Goal: Task Accomplishment & Management: Manage account settings

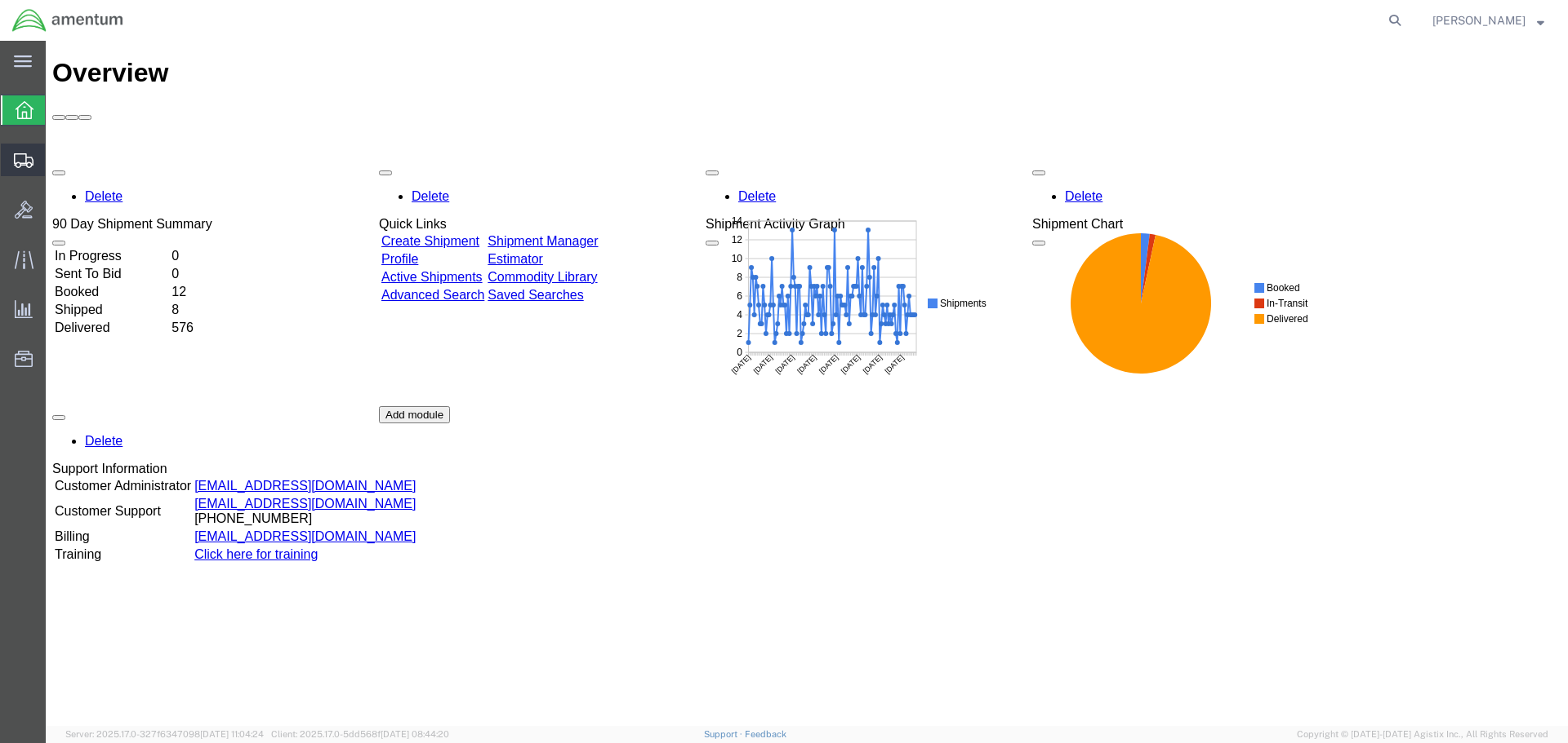
click at [56, 158] on span "Shipments" at bounding box center [50, 159] width 12 height 33
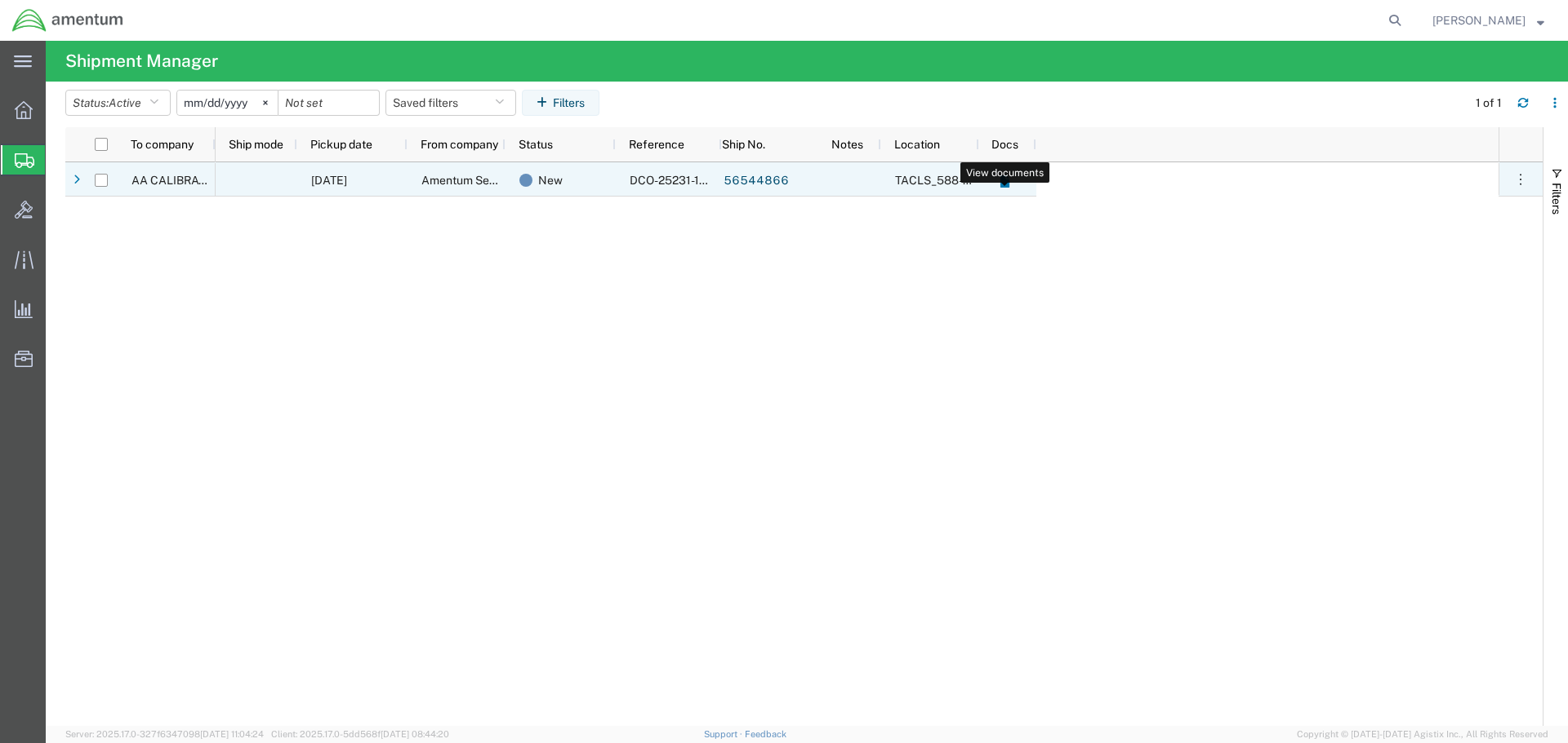
click at [1007, 180] on icon at bounding box center [1004, 182] width 9 height 12
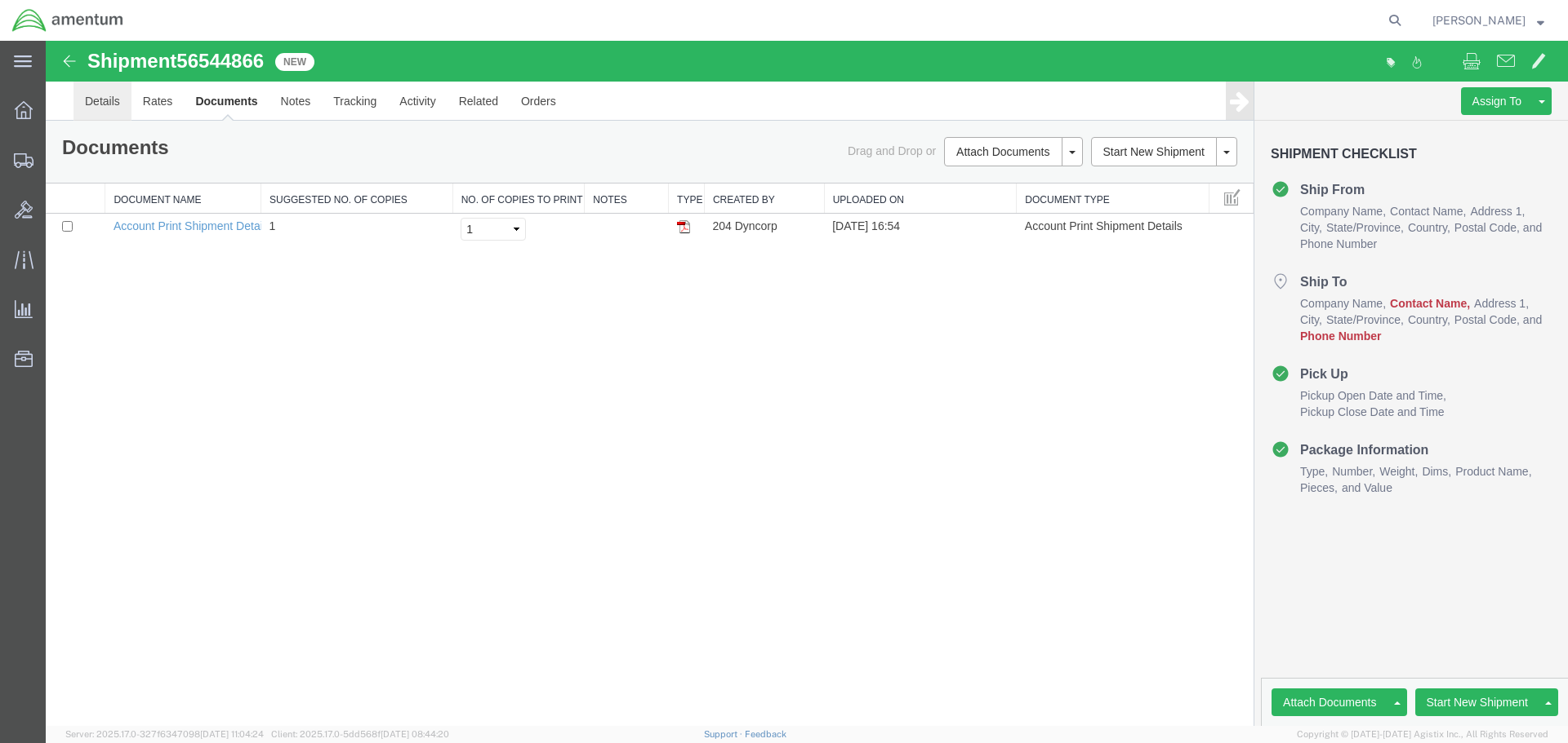
click at [109, 100] on link "Details" at bounding box center [102, 102] width 58 height 39
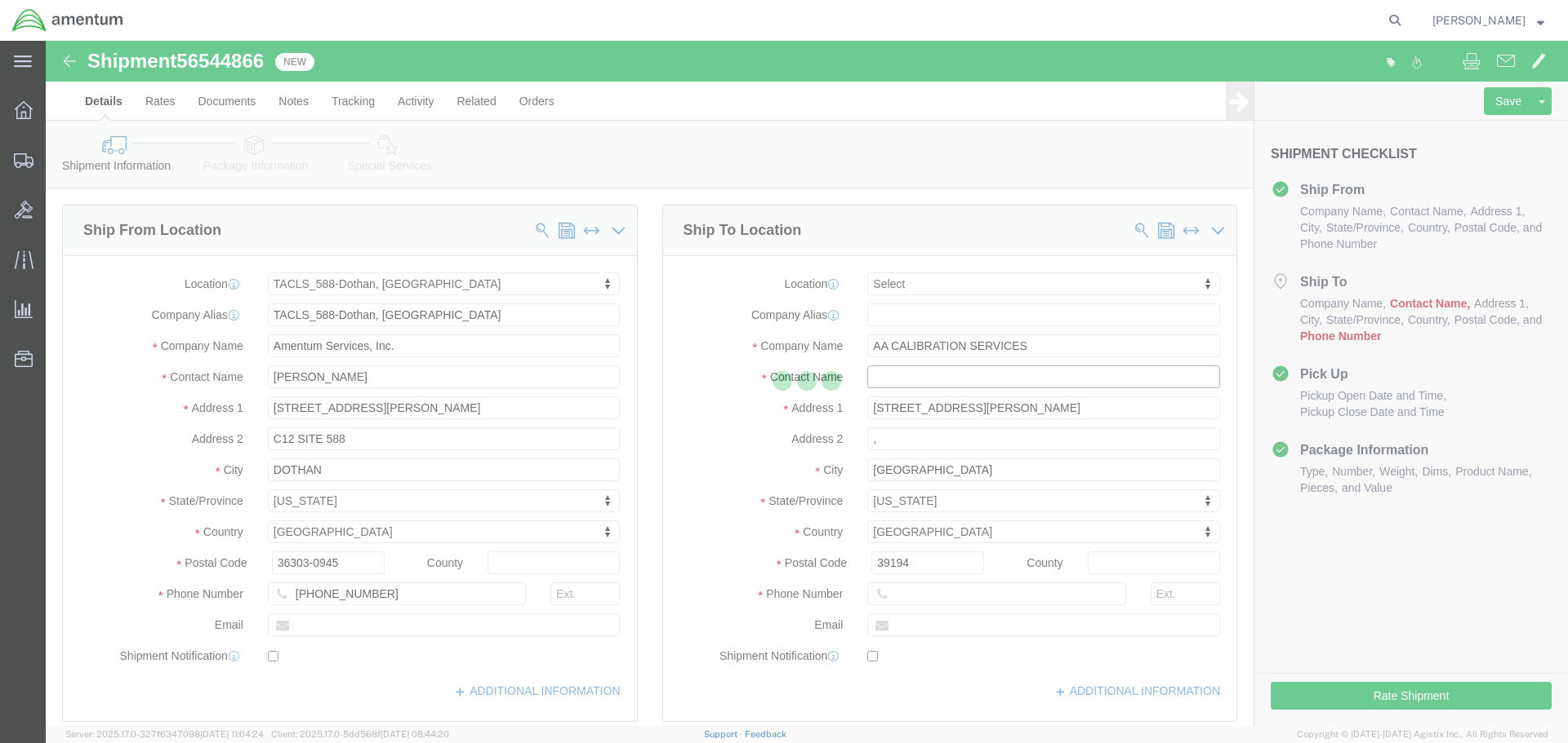
select select "42706"
select select
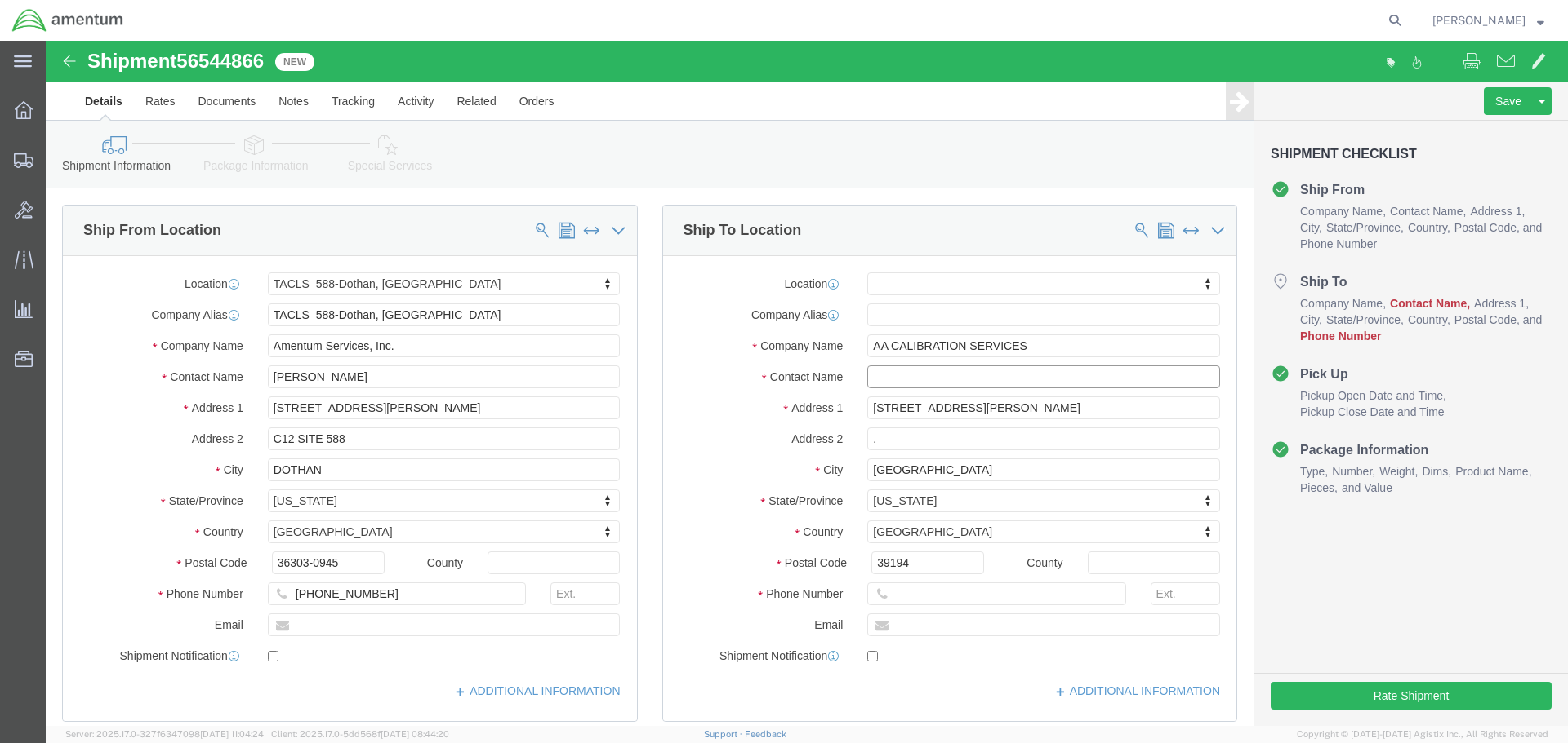
click input "text"
type input "AACS"
click input "text"
drag, startPoint x: 983, startPoint y: 306, endPoint x: 815, endPoint y: 314, distance: 168.2
click div "AA CALIBRATION SERVICES"
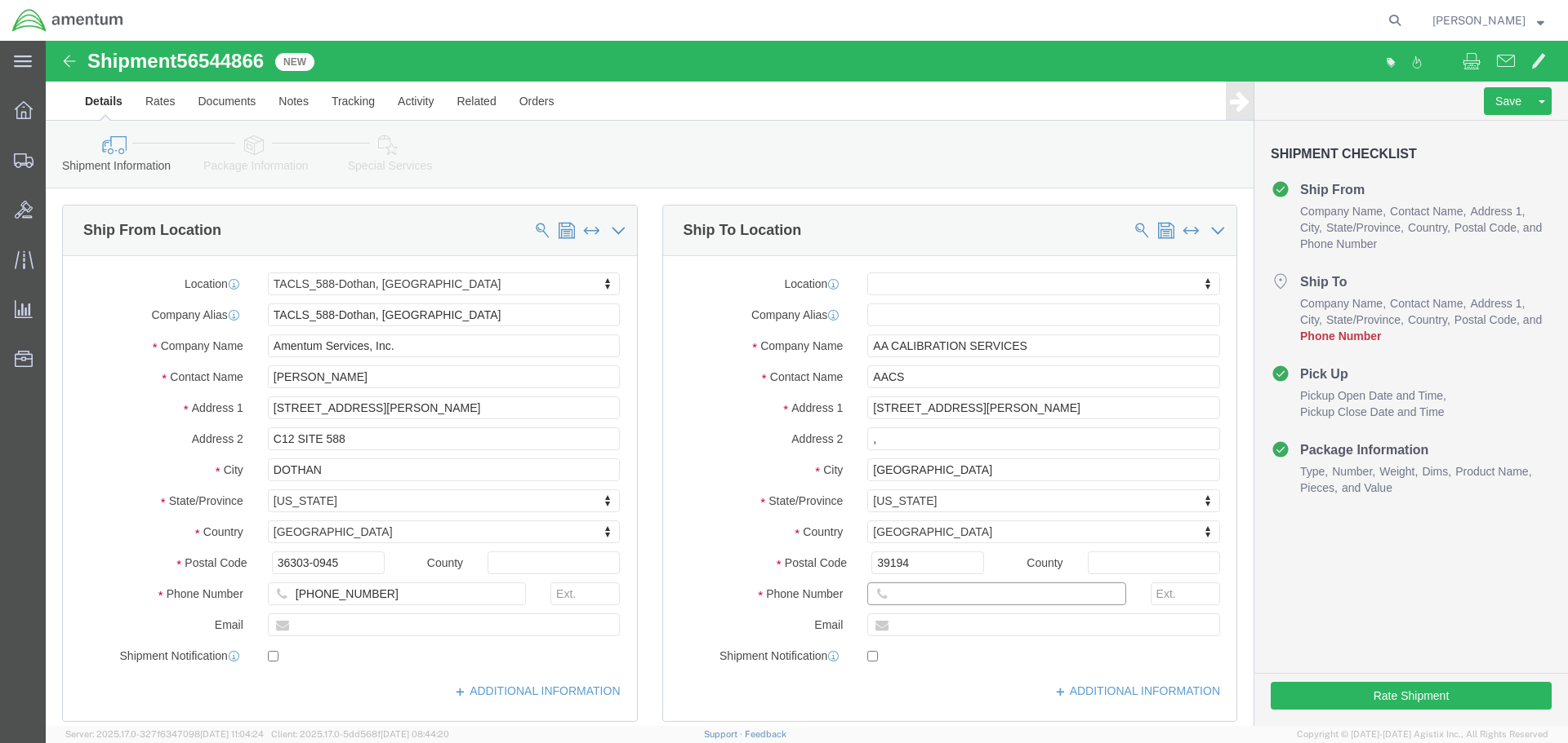
click input "text"
paste input "(662) 716-0202"
type input "(662) 716-0202"
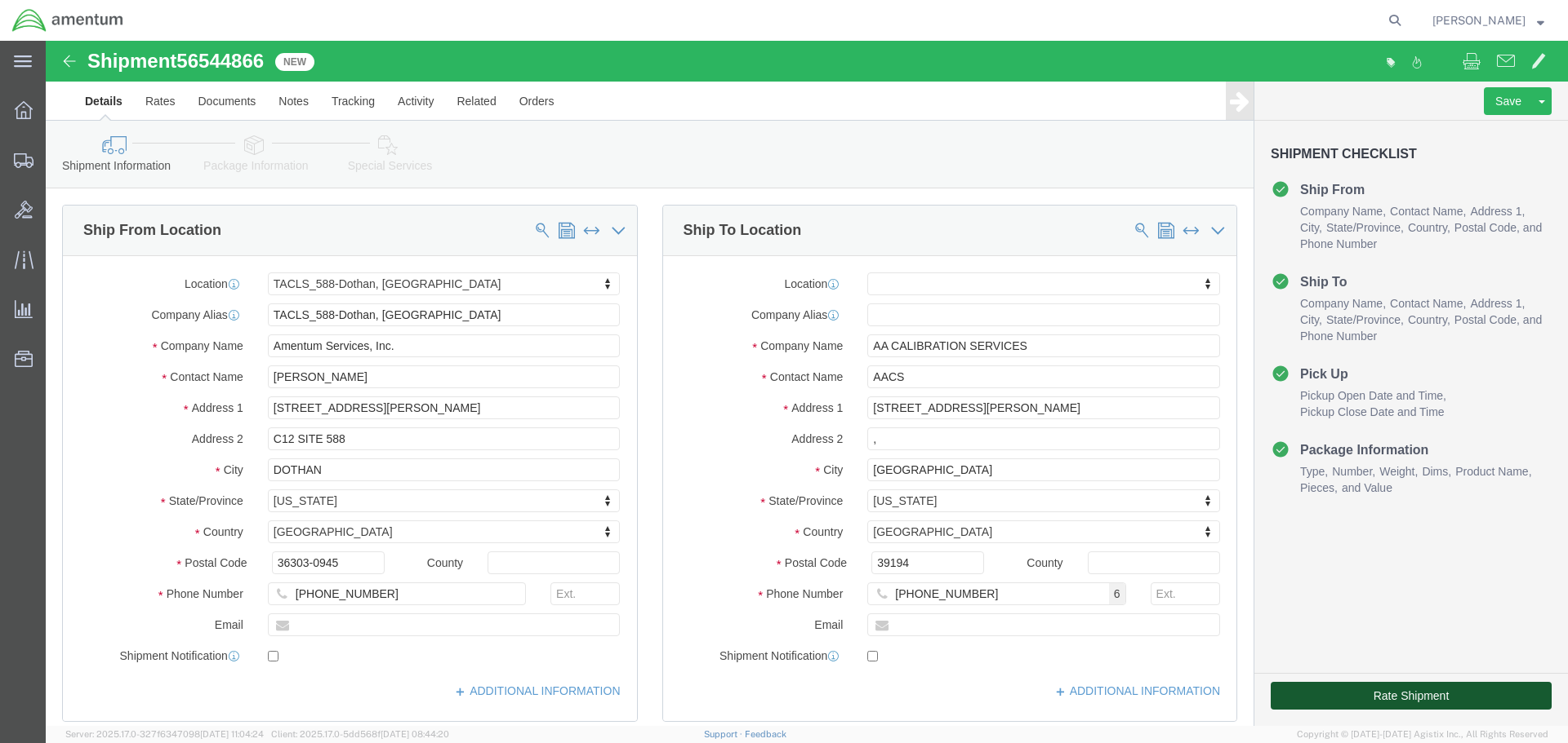
click button "Rate Shipment"
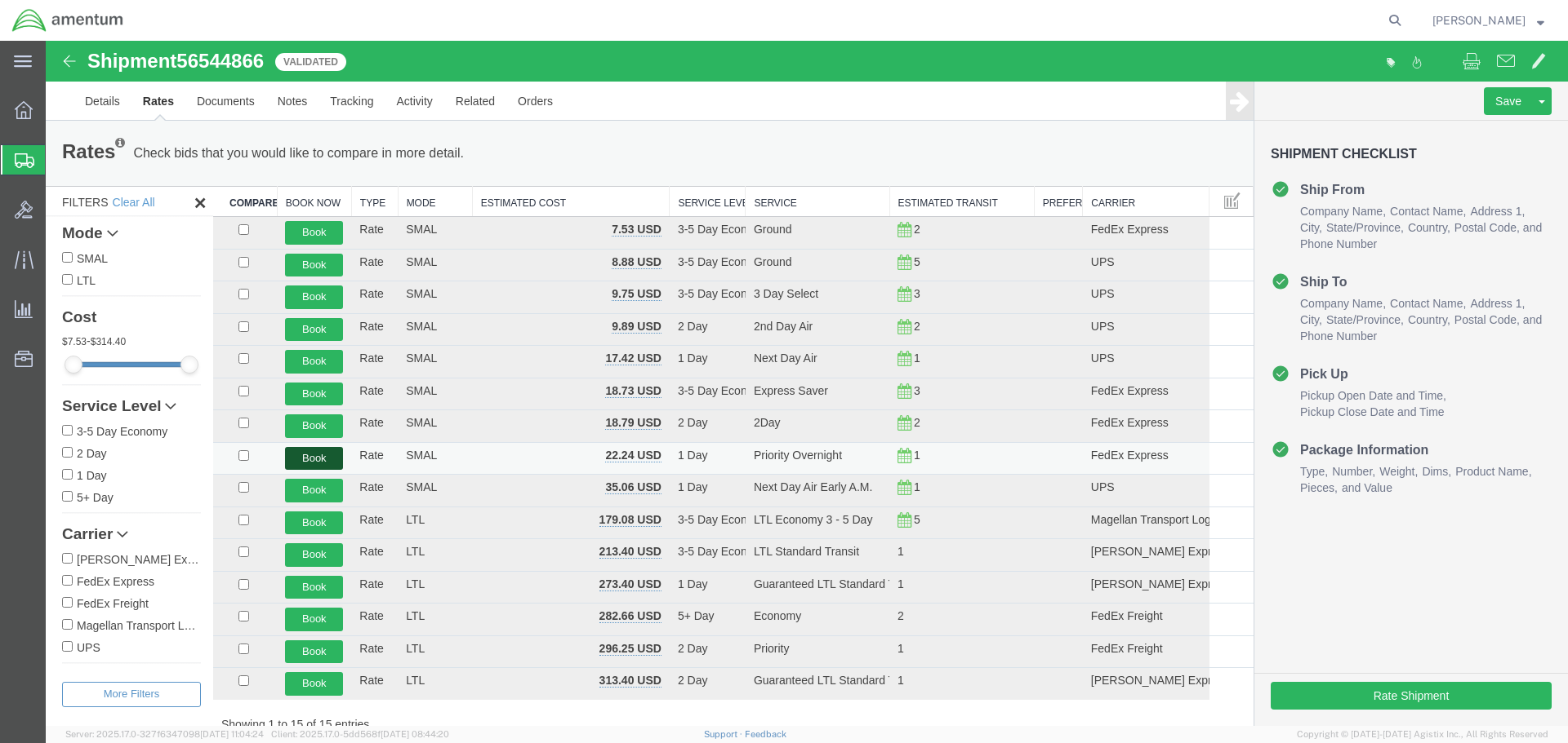
click at [311, 453] on button "Book" at bounding box center [314, 459] width 58 height 24
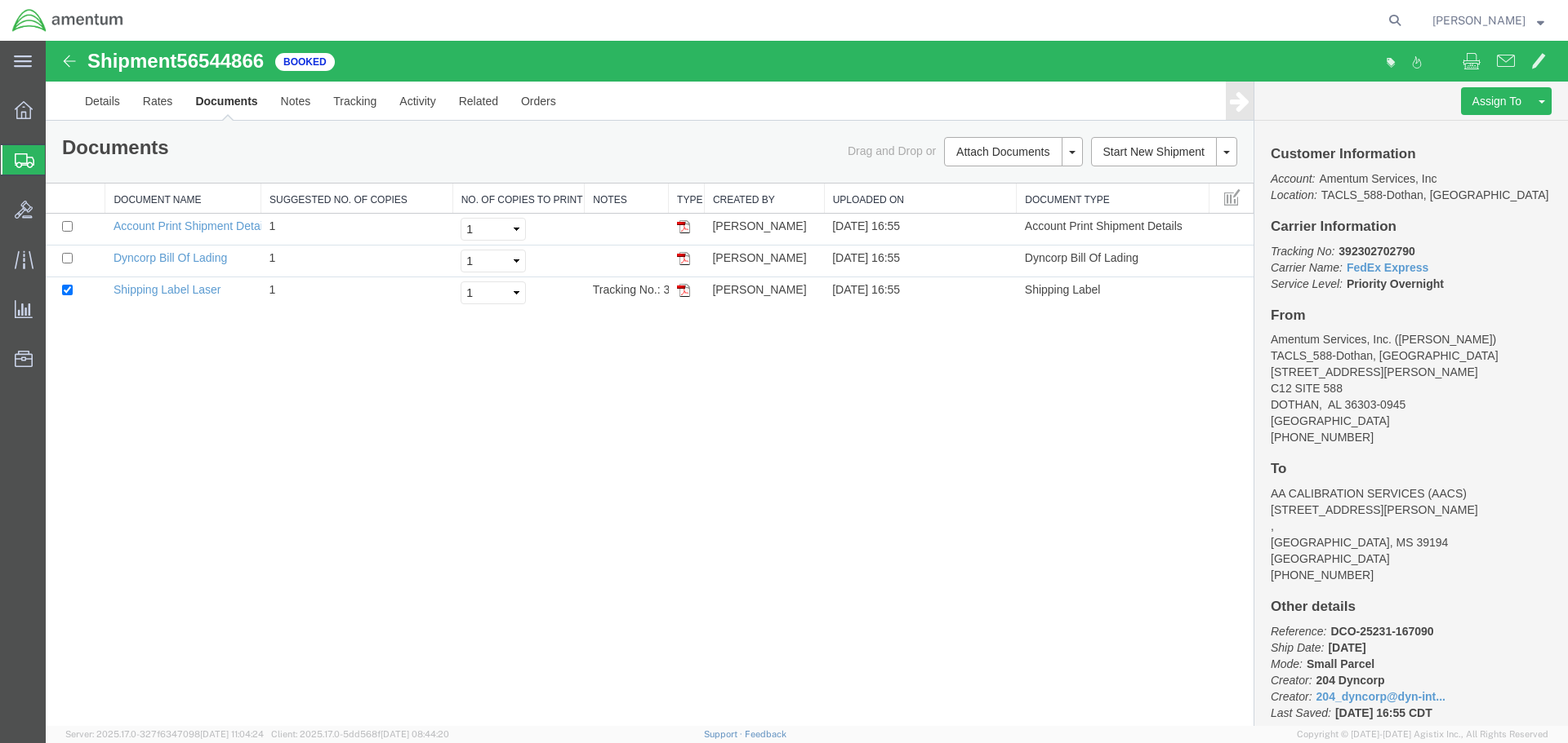
click at [682, 290] on img at bounding box center [683, 290] width 13 height 13
click at [681, 255] on img at bounding box center [683, 258] width 13 height 13
click at [105, 99] on link "Details" at bounding box center [102, 102] width 58 height 39
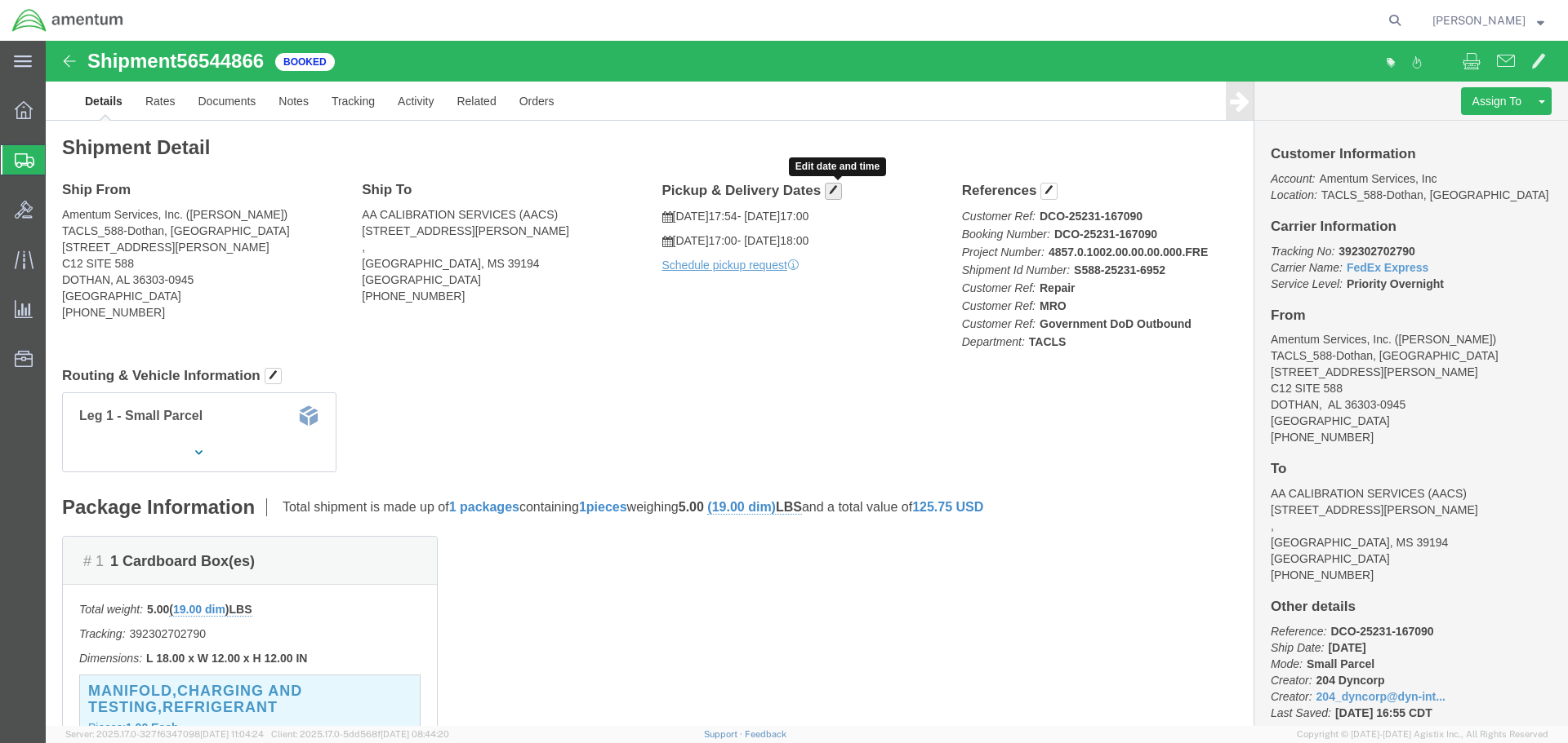
click span "button"
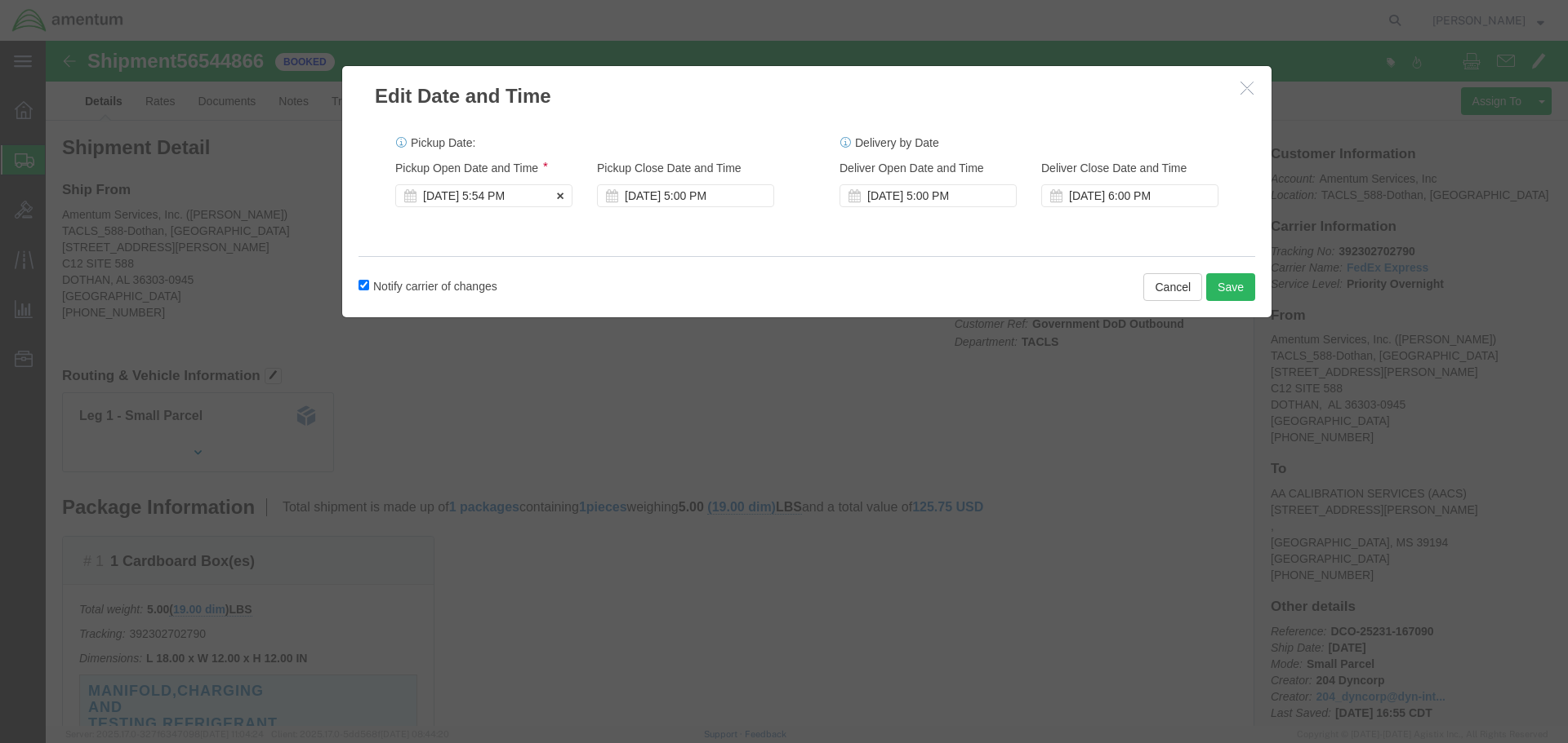
click div "Aug 19 2025 5:54 PM"
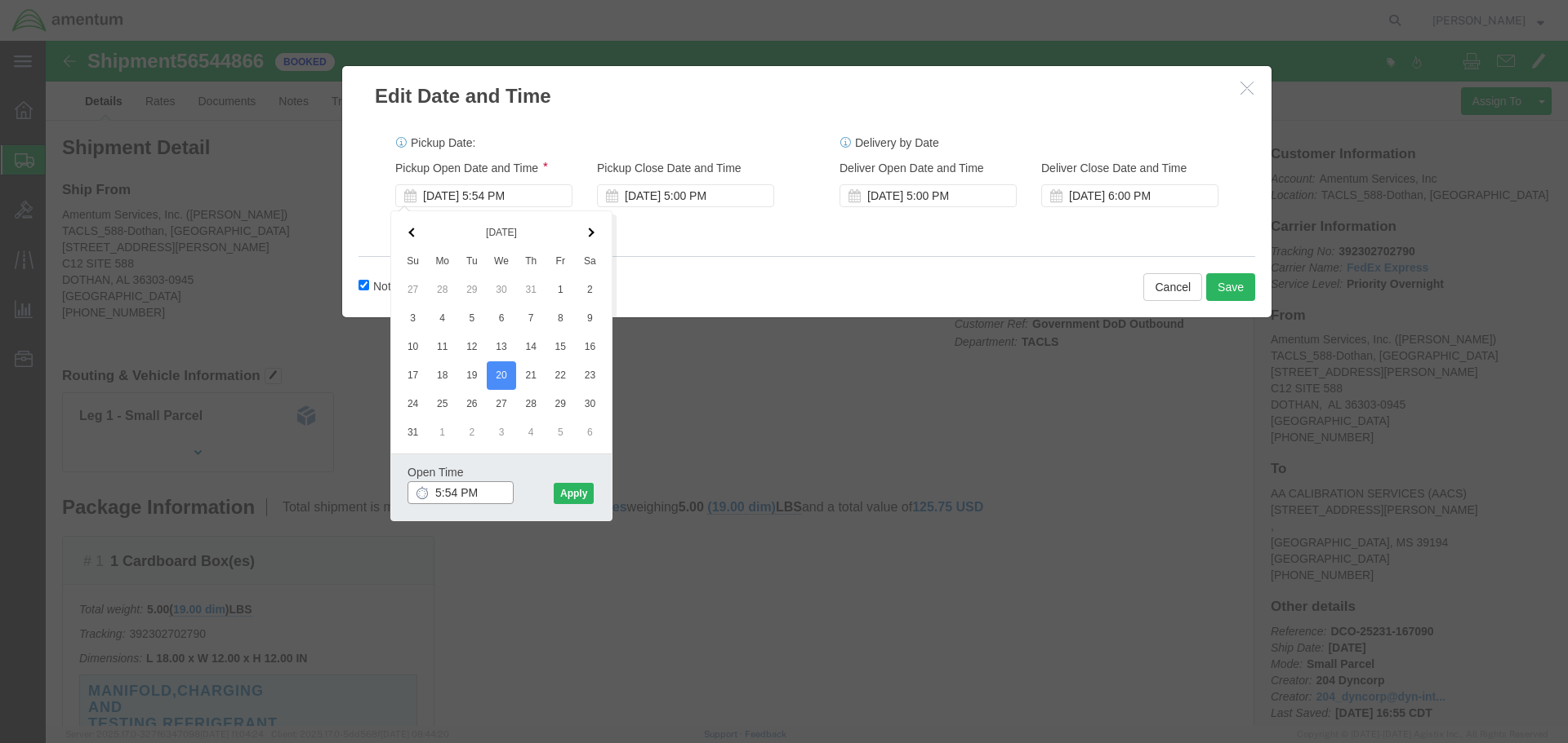
click input "5:54 PM"
click input "8:54 PM"
click input "8:00 PM"
type input "8:00 AM"
click button "Apply"
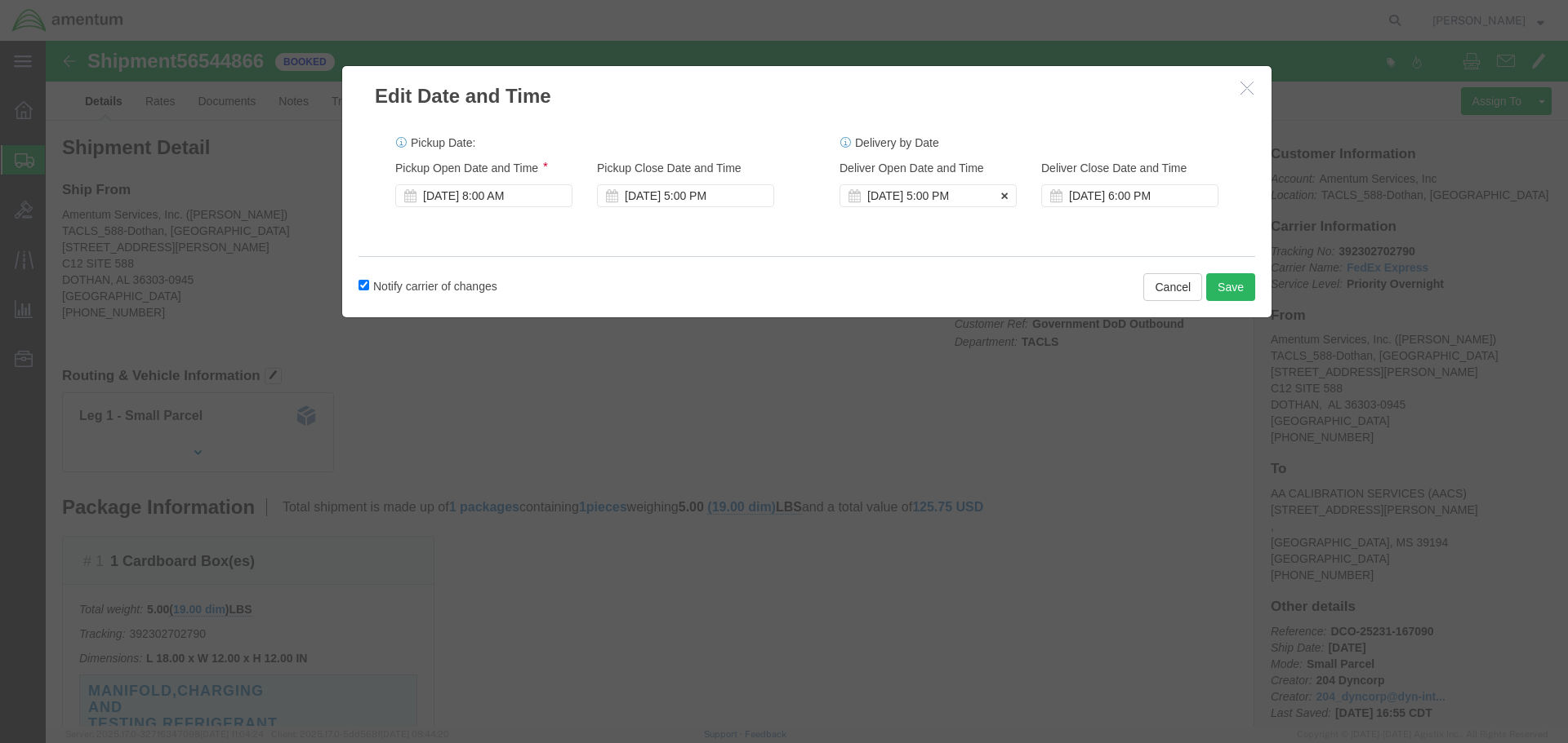
click div "Aug 26 2025 5:00 PM"
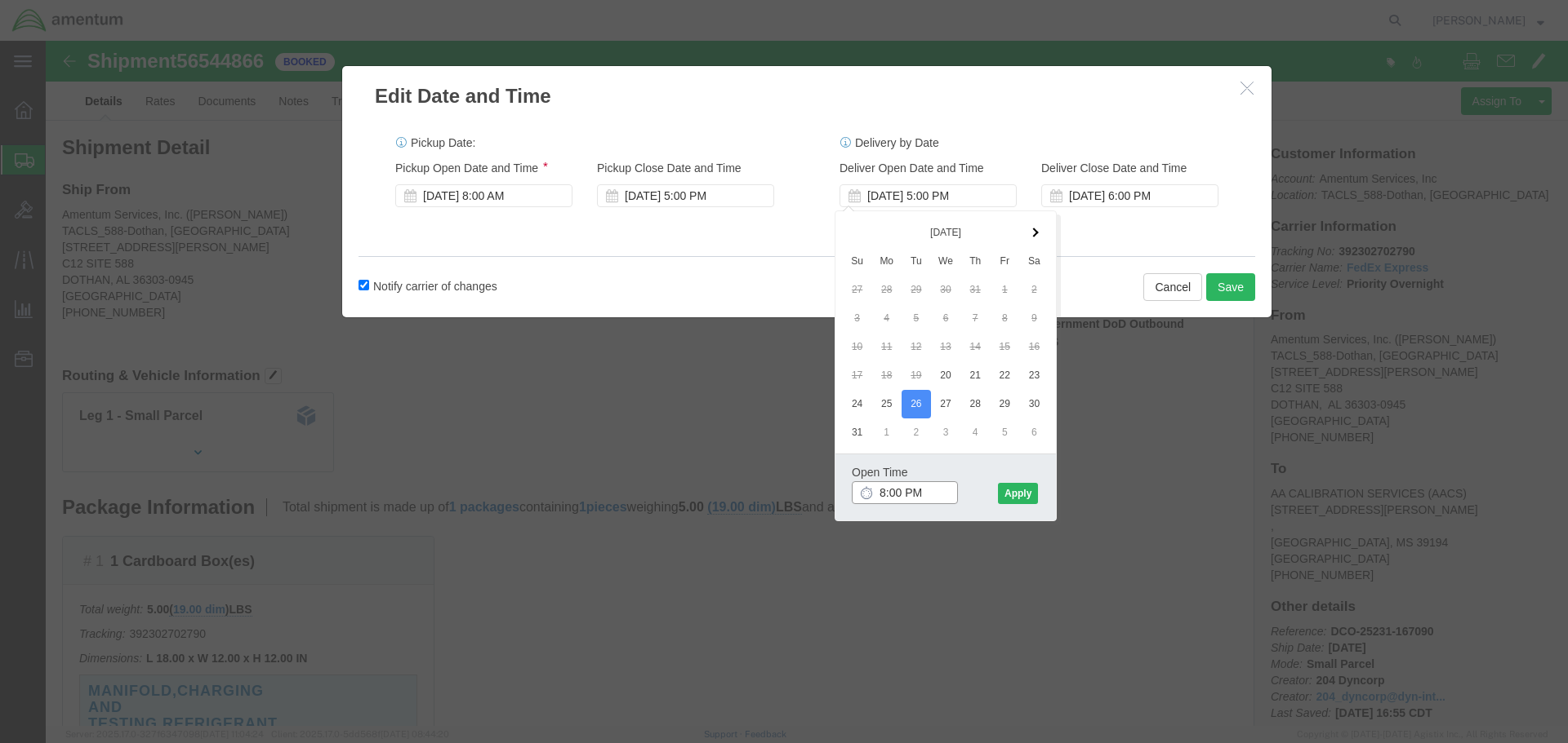
click input "8:00 PM"
type input "8:00 AM"
click button "Apply"
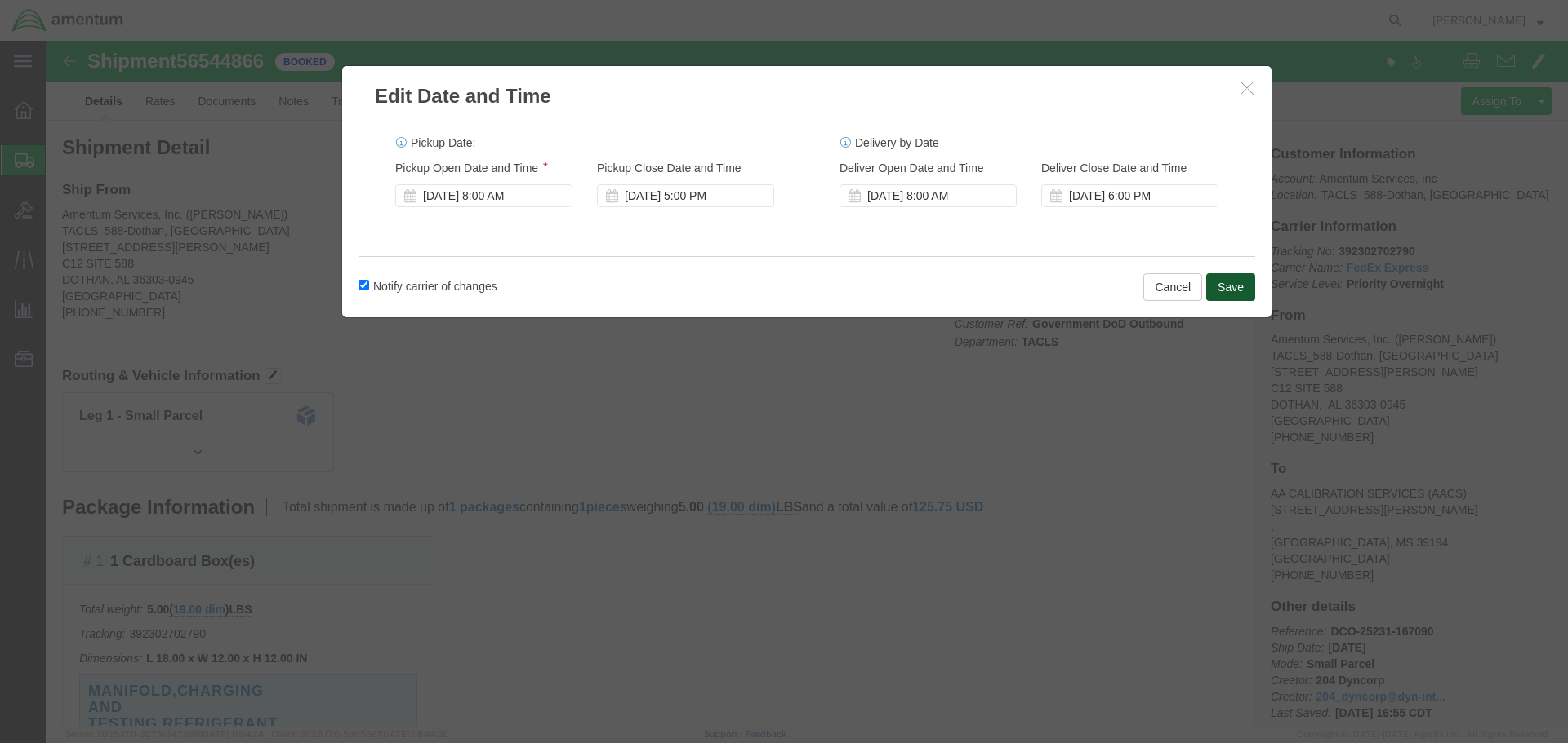
click button "Save"
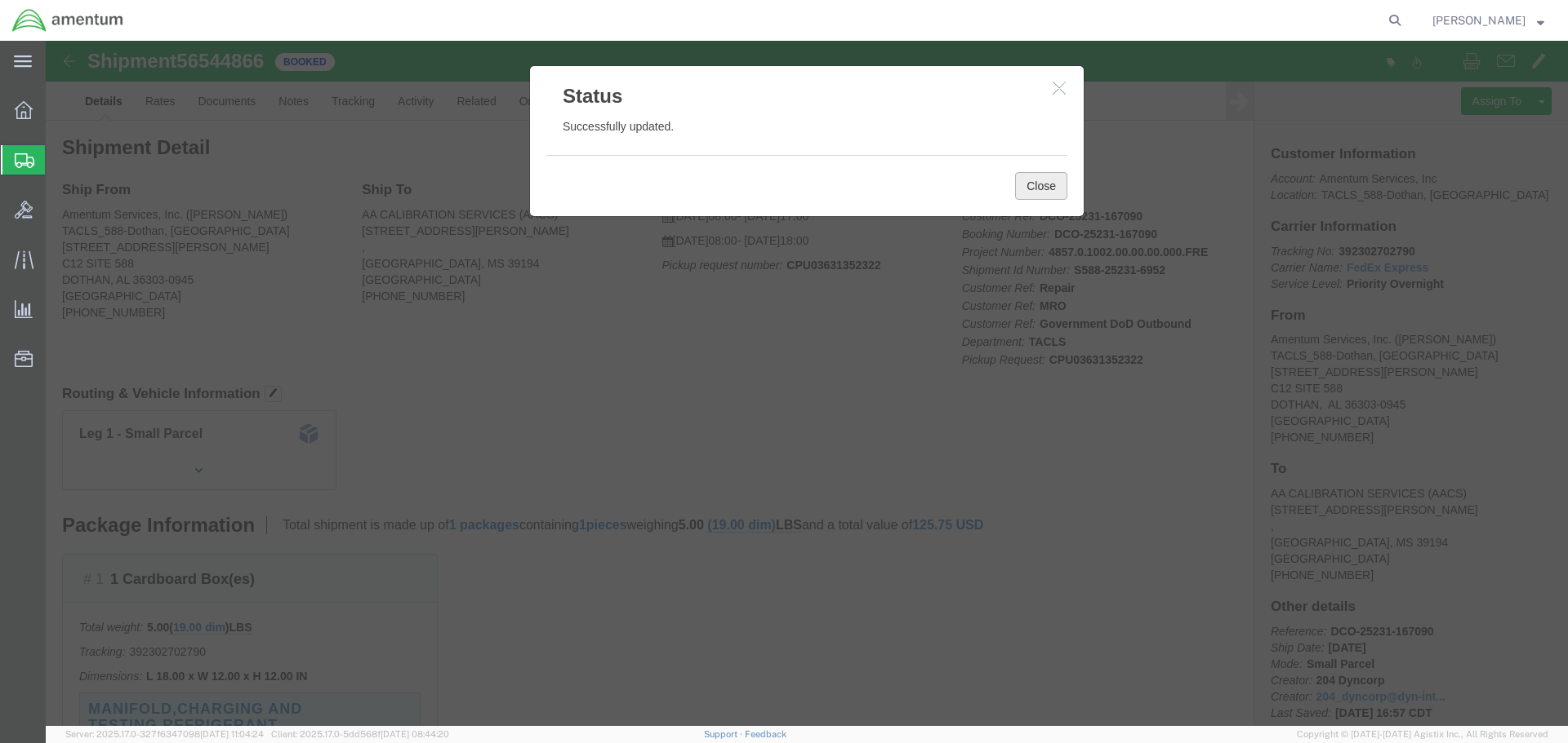
click button "Close"
